Goal: Communication & Community: Answer question/provide support

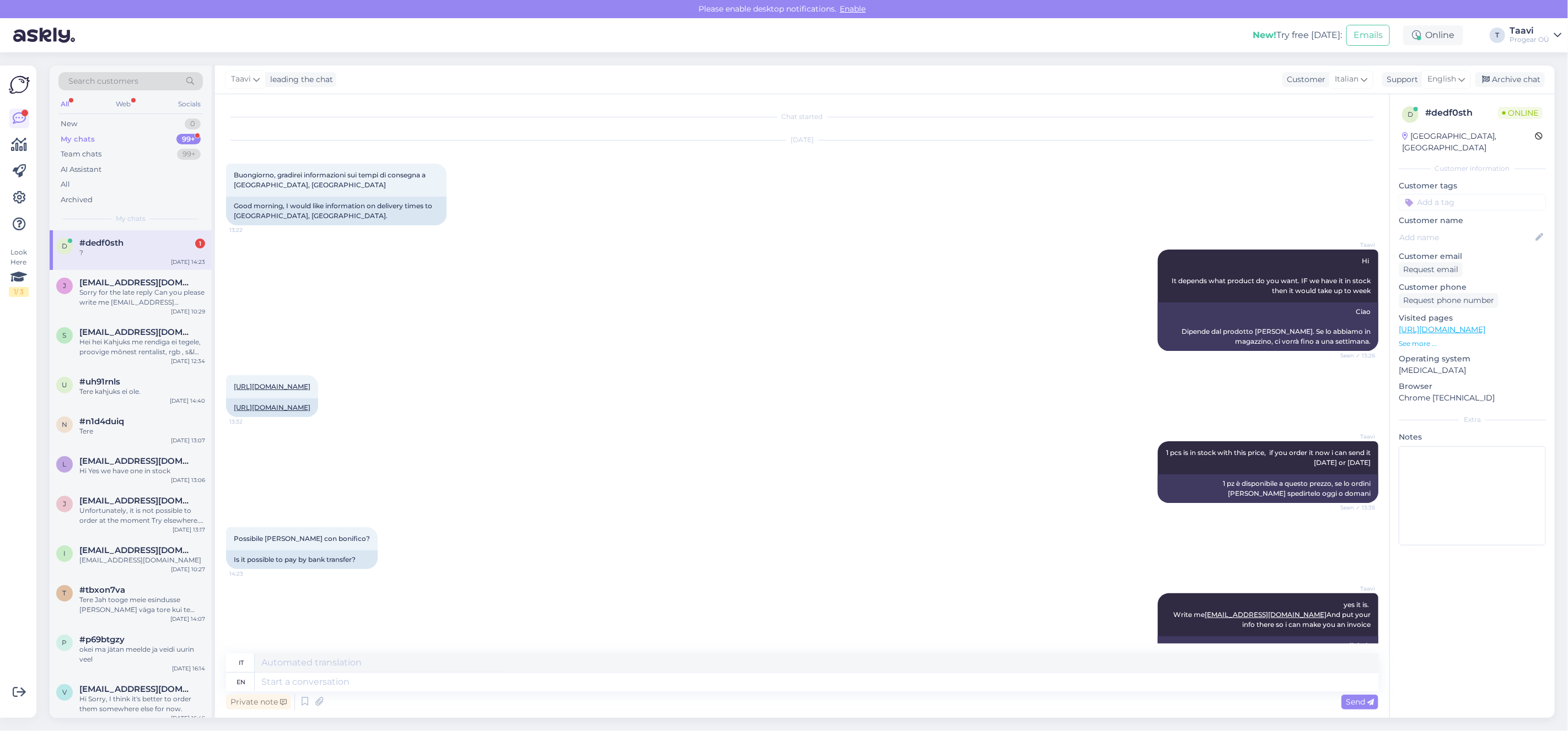
scroll to position [1301, 0]
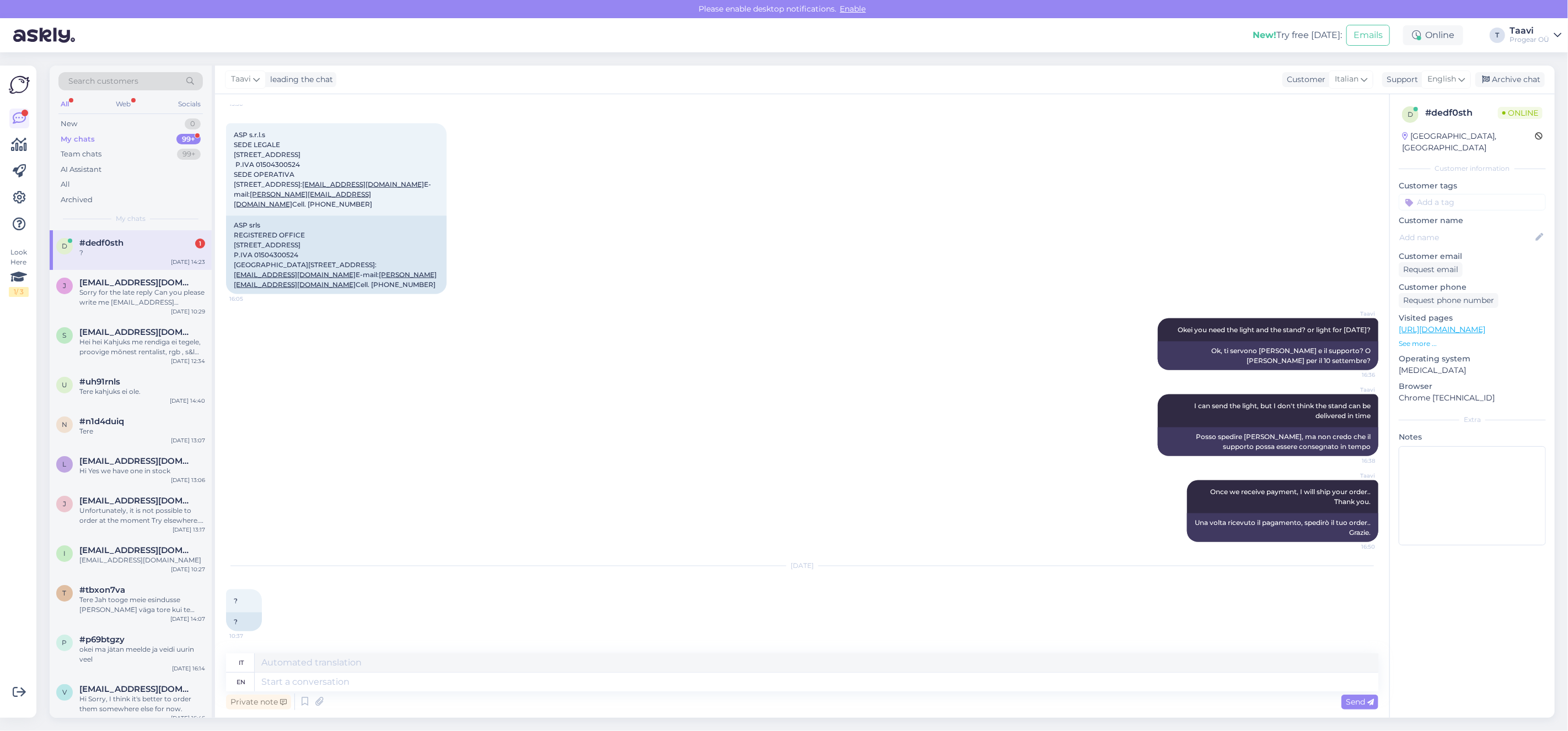
click at [135, 262] on div "d #dedf0sth 1 ? [DATE] 14:23" at bounding box center [131, 250] width 162 height 40
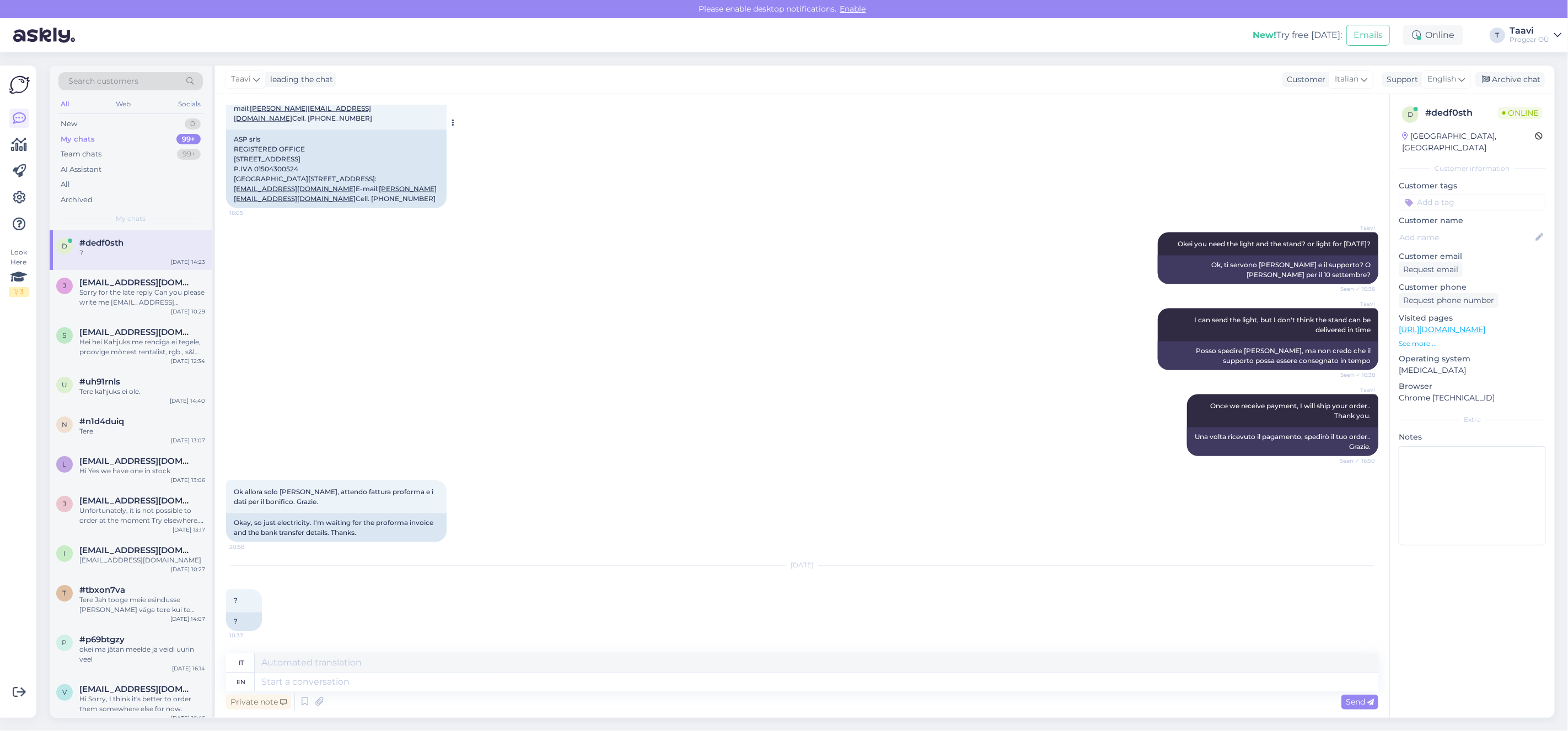
scroll to position [1387, 0]
click at [285, 683] on textarea at bounding box center [816, 682] width 1123 height 19
type textarea "I"
type textarea "IO"
type textarea "I"
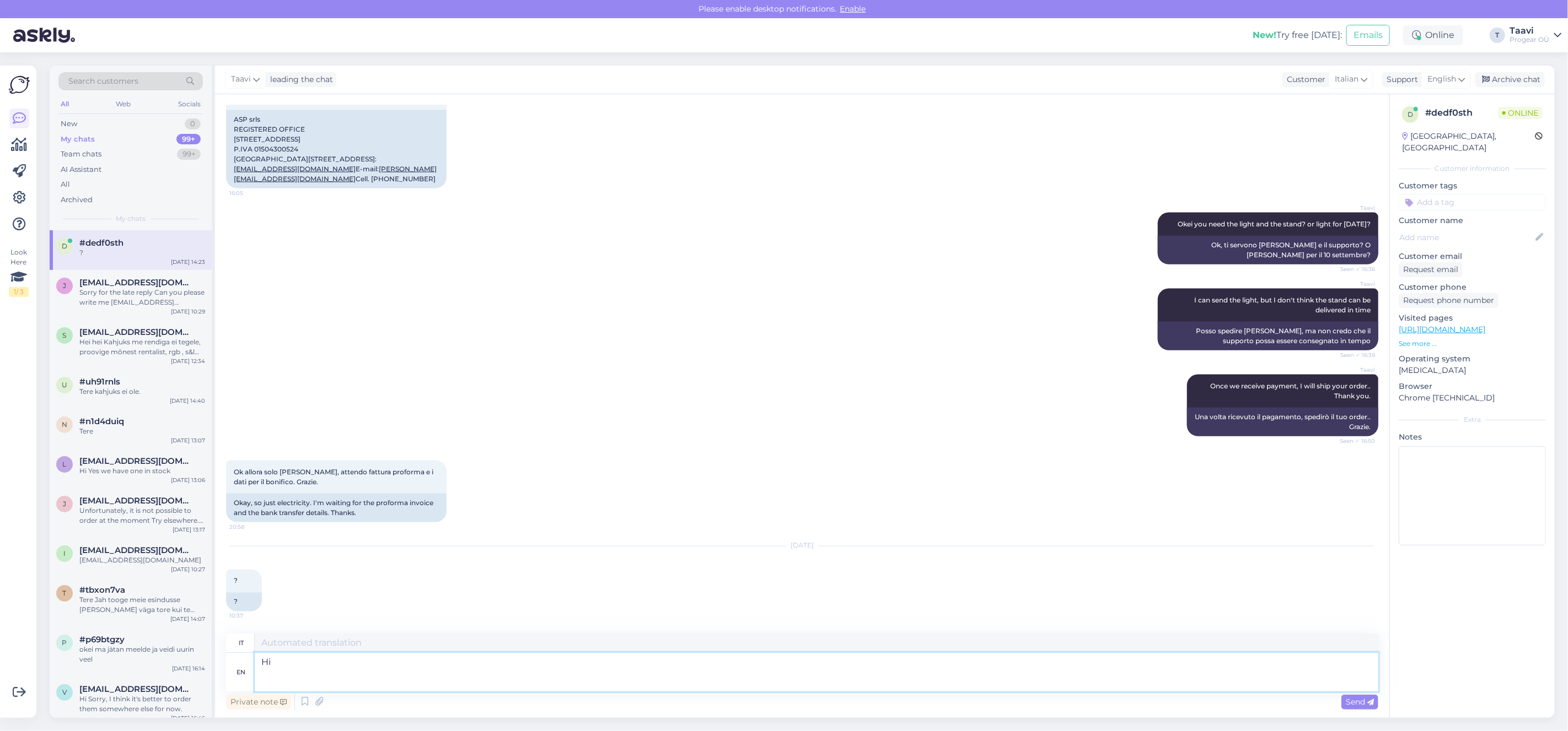
type textarea "Hi I"
type textarea "CIAO"
type textarea "Hi I"
type textarea "Ciao io"
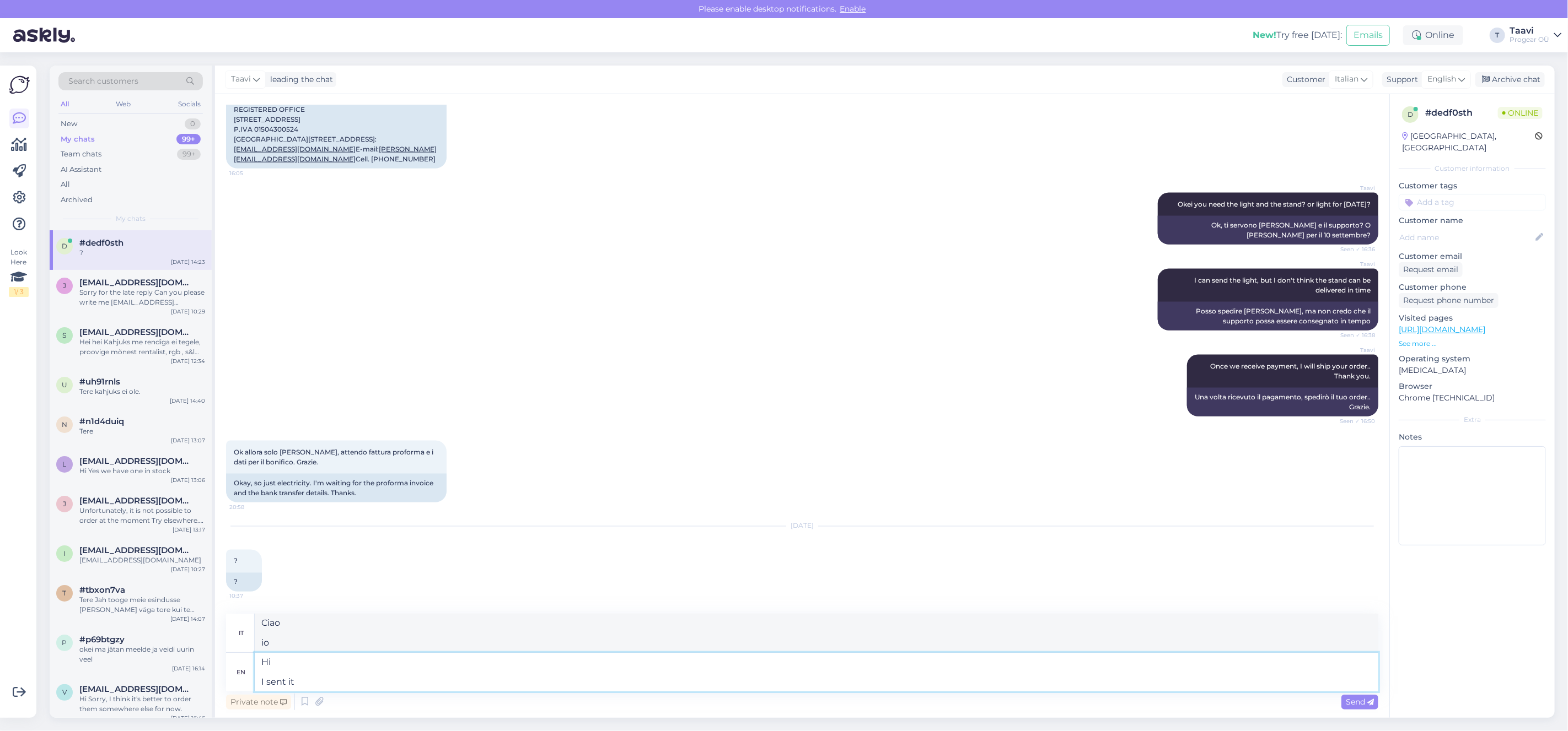
type textarea "Hi I sent it"
type textarea "Ciao l'ho inviato"
type textarea "Hi I sent it to"
type textarea "Ciao L'ho inviato a"
paste textarea "[PERSON_NAME][EMAIL_ADDRESS][DOMAIN_NAME]"
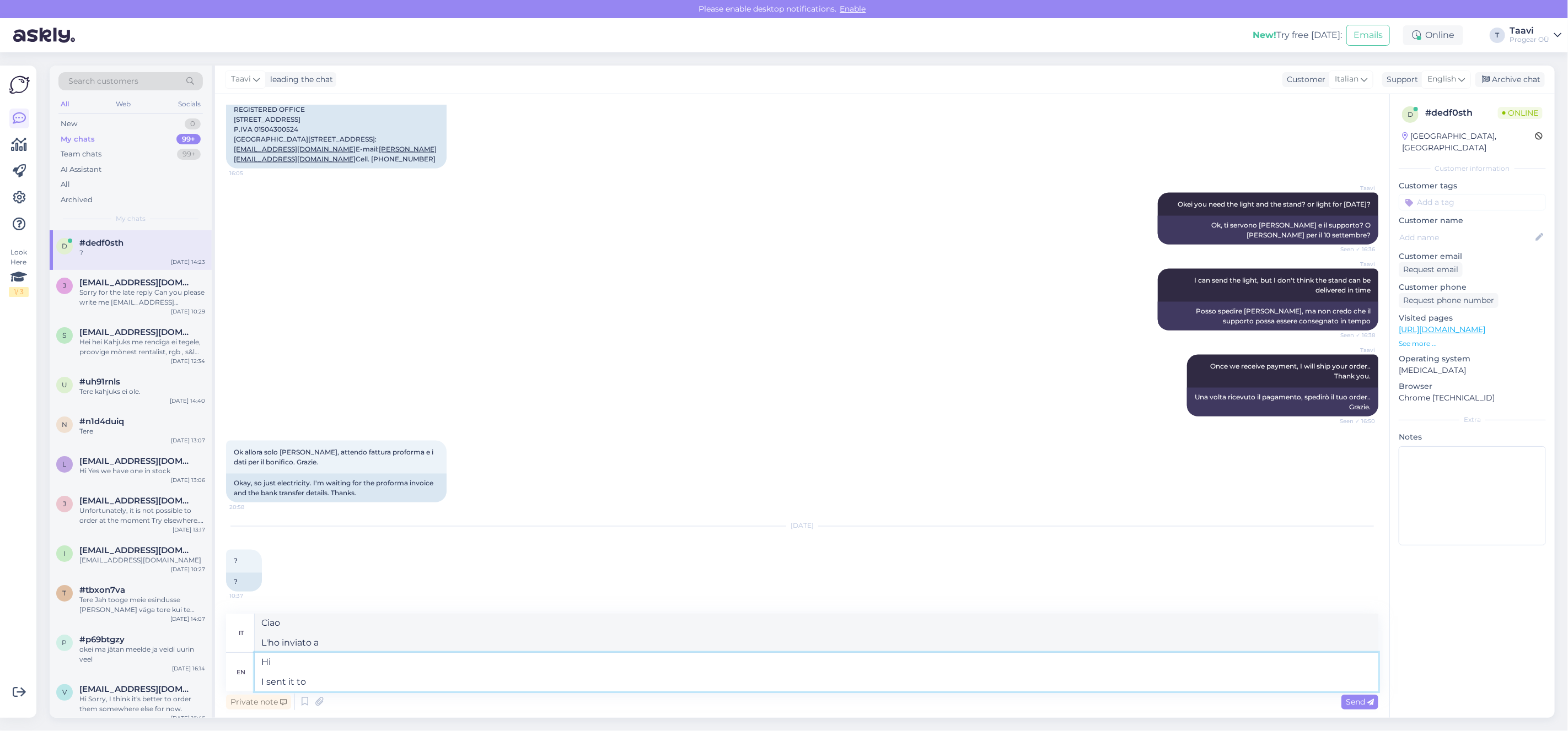
type textarea "Hi I sent it to [PERSON_NAME][EMAIL_ADDRESS][DOMAIN_NAME]"
type textarea "Ciao L'ho inviato a [PERSON_NAME][EMAIL_ADDRESS][DOMAIN_NAME]"
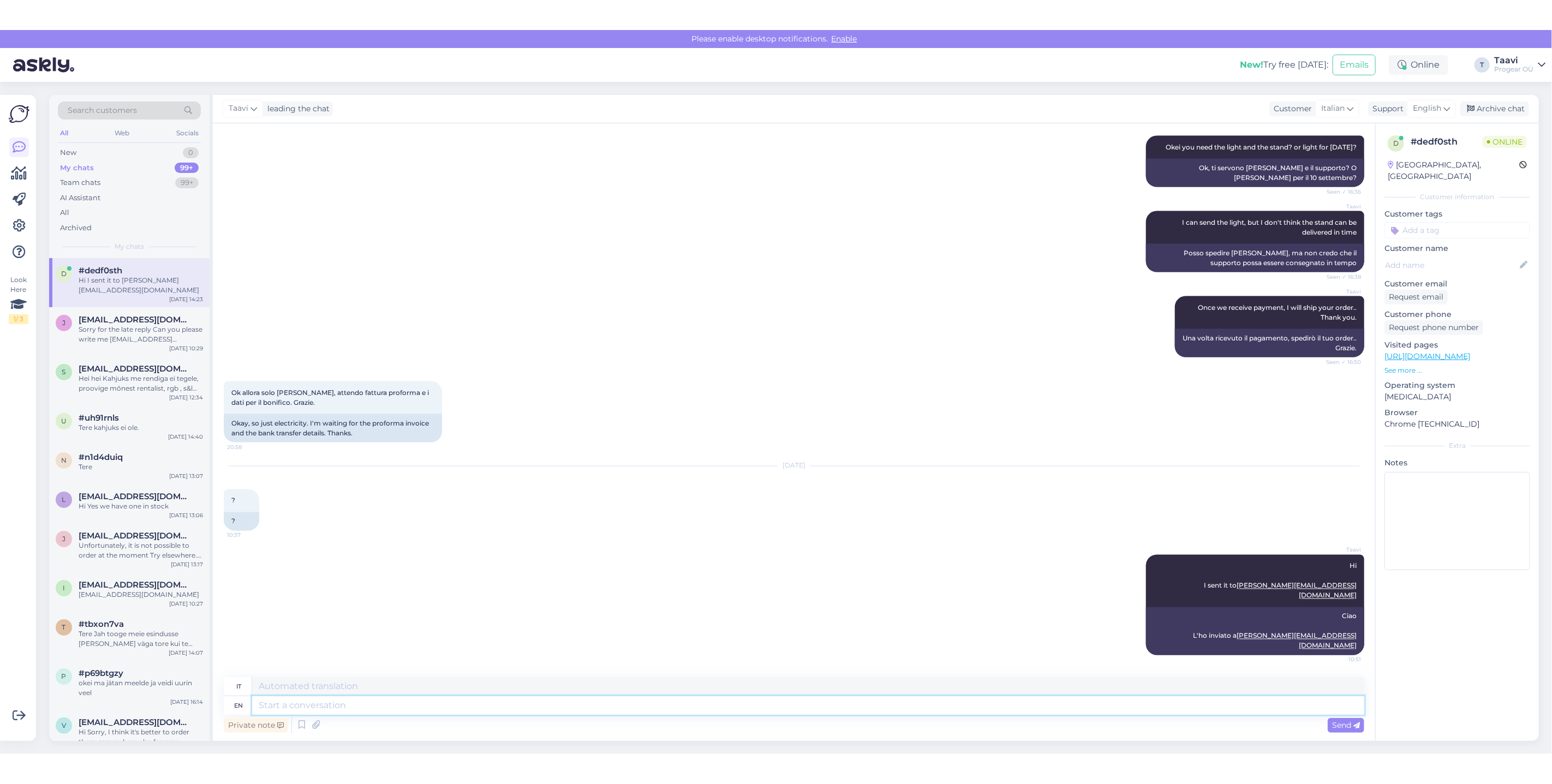
scroll to position [1418, 0]
